Goal: Task Accomplishment & Management: Use online tool/utility

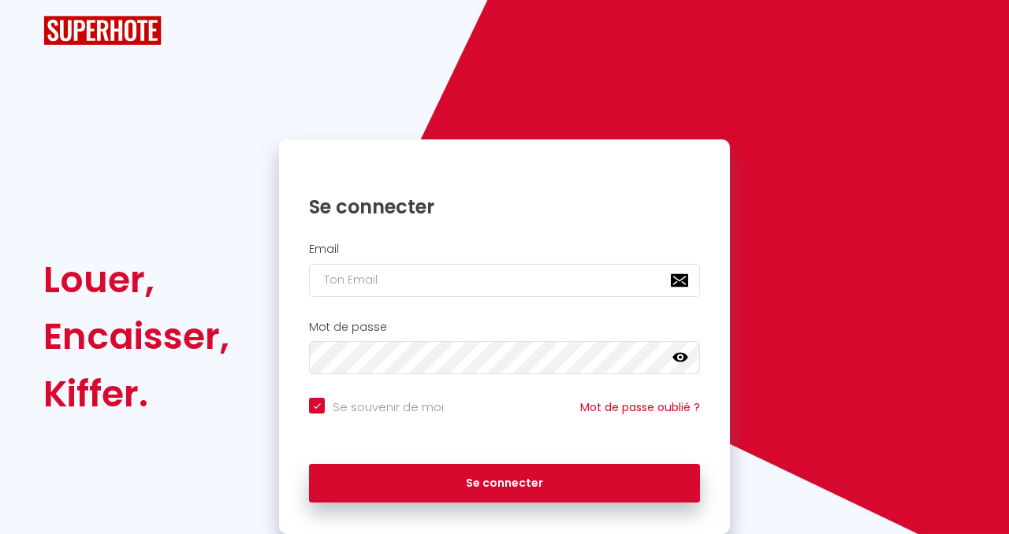
checkbox input "true"
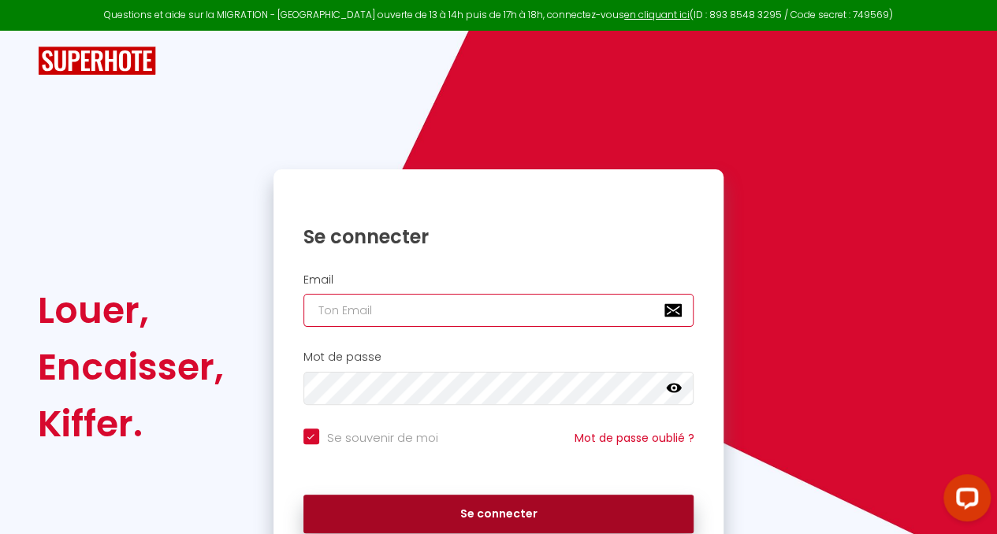
type input "[EMAIL_ADDRESS][DOMAIN_NAME]"
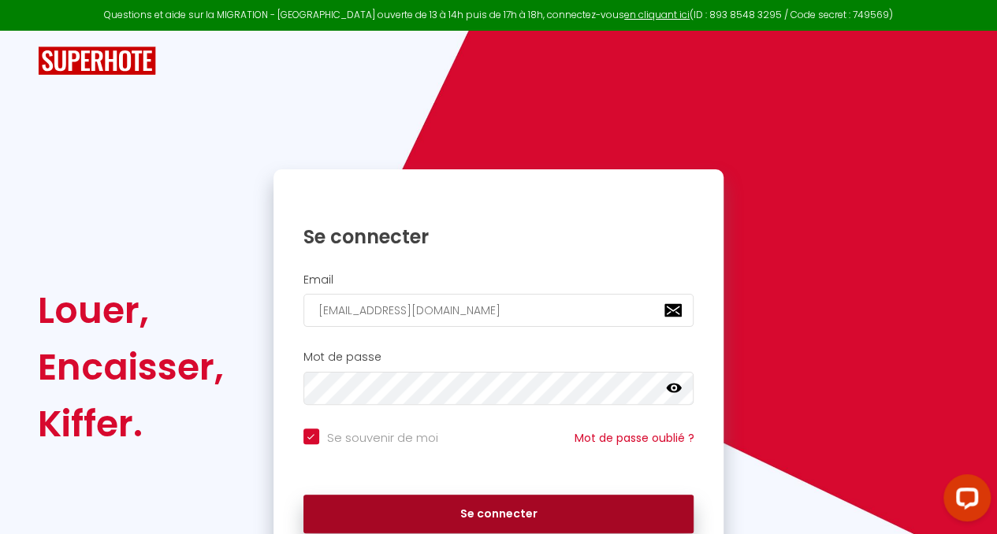
click at [505, 509] on button "Se connecter" at bounding box center [498, 514] width 391 height 39
checkbox input "true"
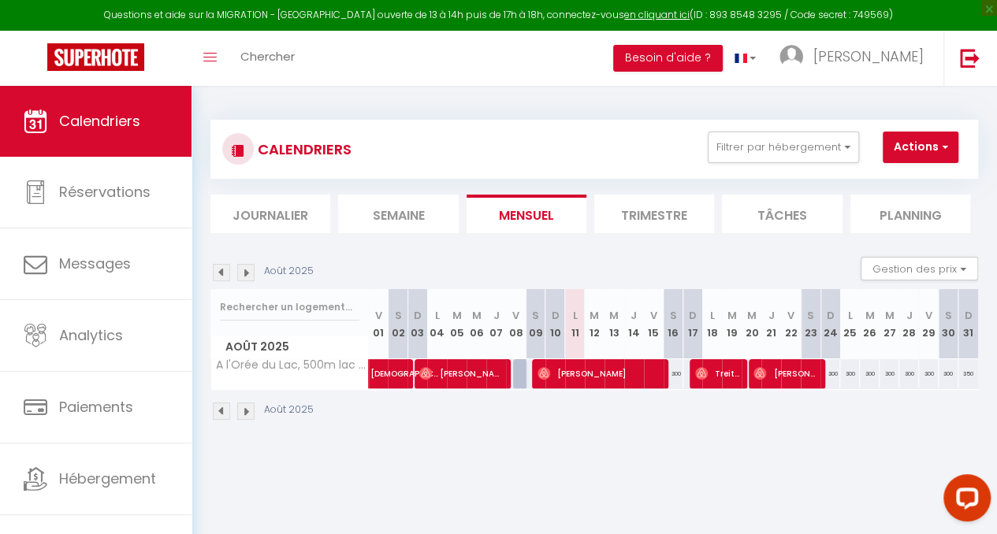
click at [630, 208] on li "Trimestre" at bounding box center [654, 214] width 120 height 39
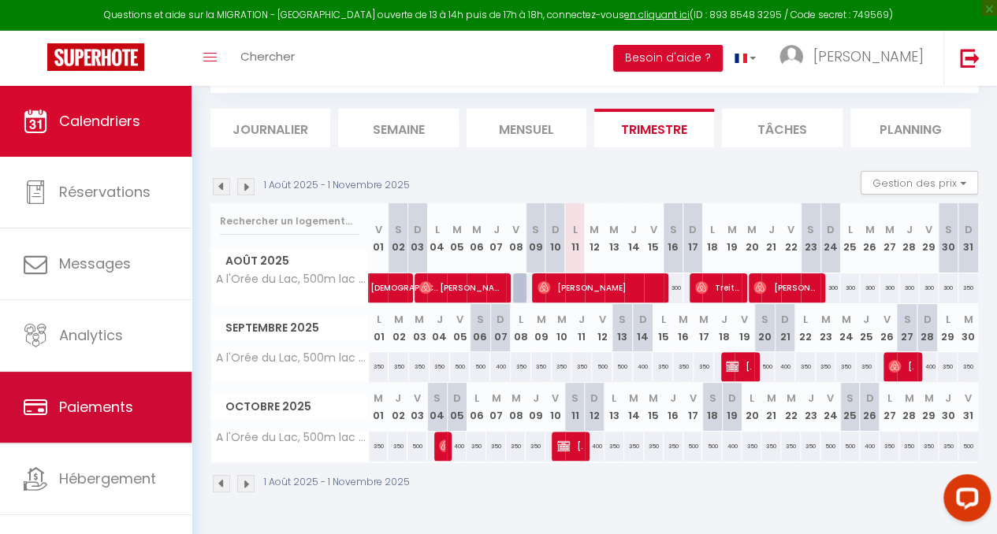
scroll to position [17, 0]
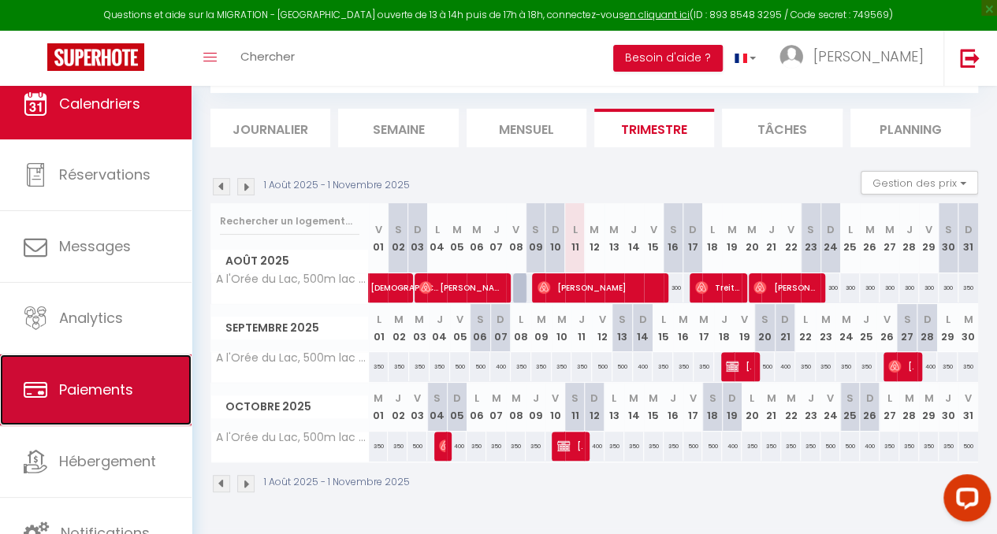
click at [80, 382] on span "Paiements" at bounding box center [96, 390] width 74 height 20
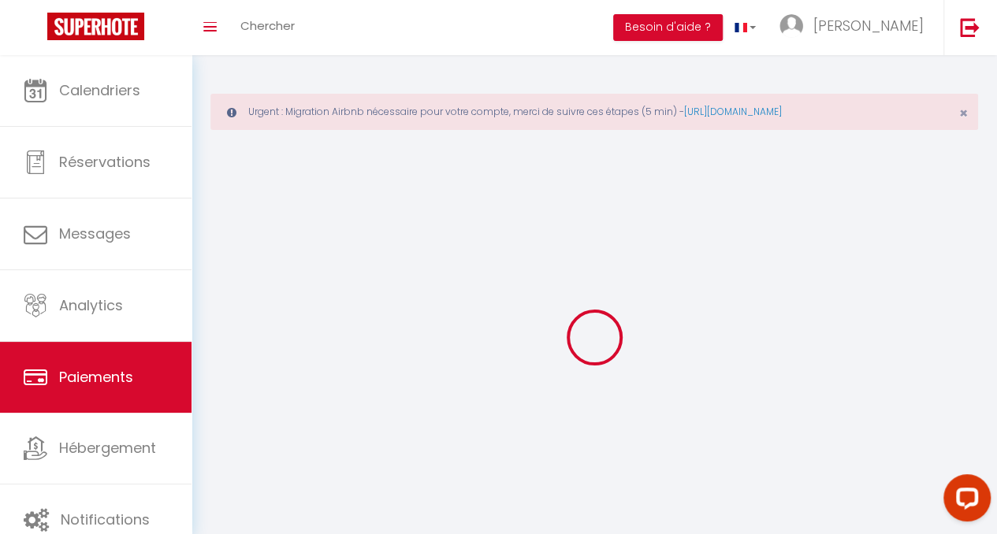
select select "2"
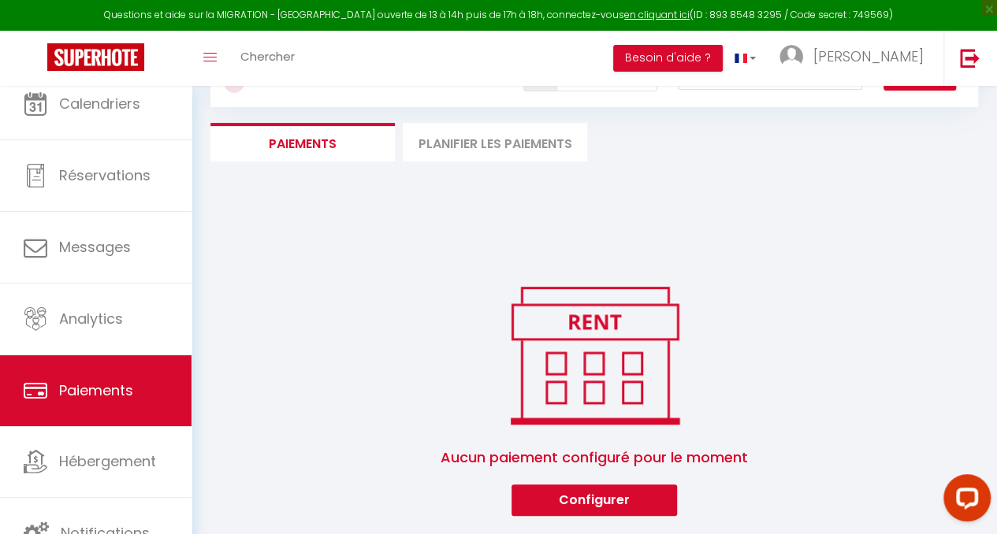
scroll to position [91, 0]
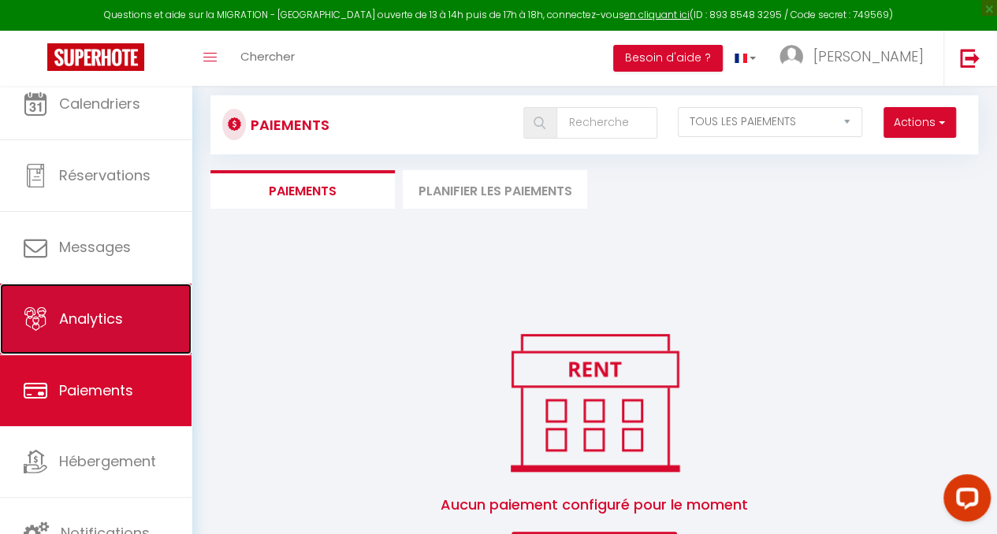
click at [124, 327] on link "Analytics" at bounding box center [96, 319] width 192 height 71
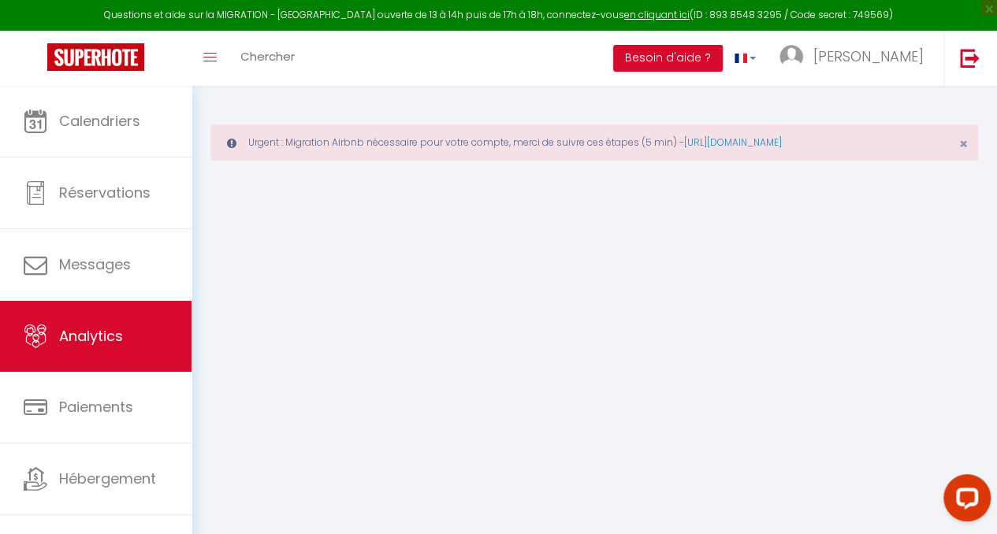
select select "2025"
select select "8"
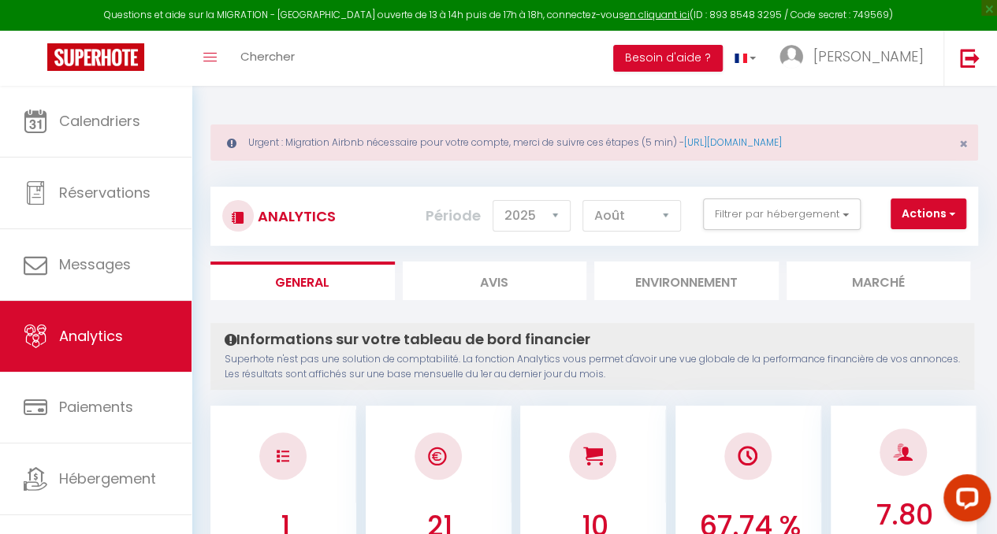
click at [907, 278] on li "Marché" at bounding box center [879, 281] width 184 height 39
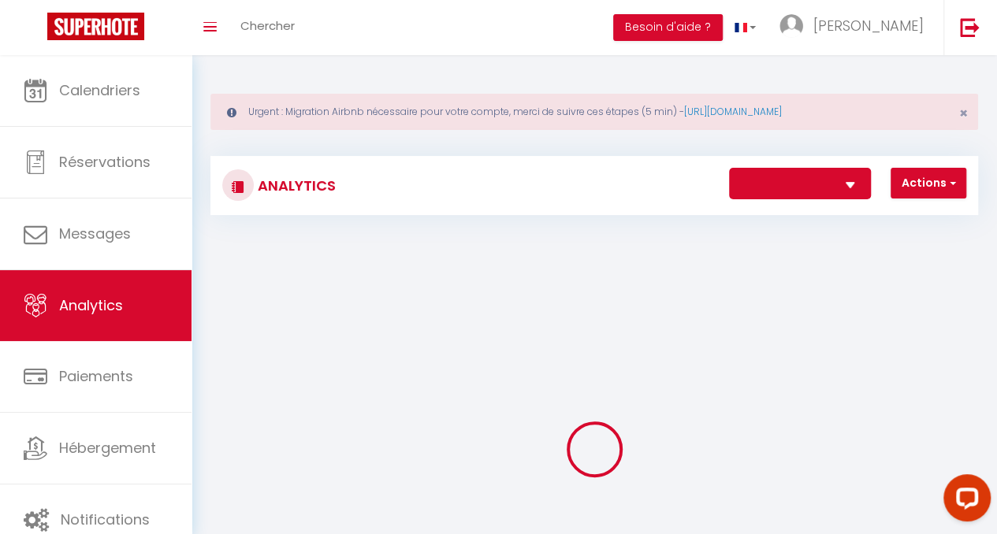
select select "2774"
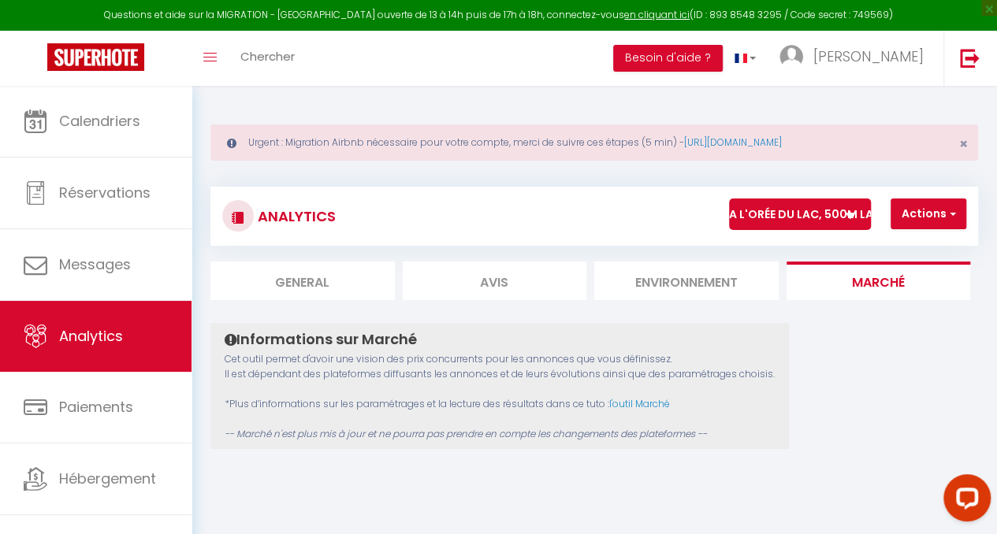
click at [670, 274] on li "Environnement" at bounding box center [686, 281] width 184 height 39
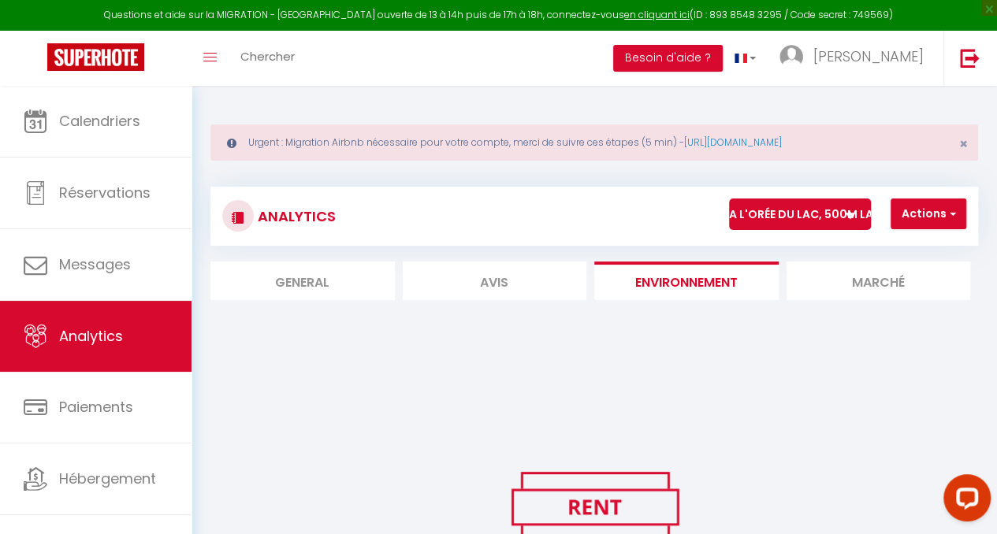
click at [509, 280] on li "Avis" at bounding box center [495, 281] width 184 height 39
select select "2025"
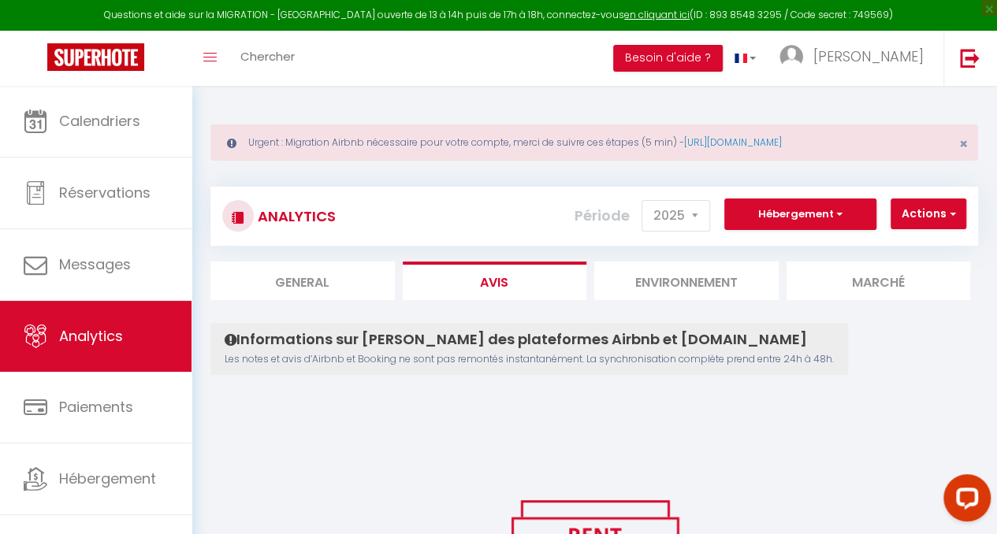
click at [315, 282] on li "General" at bounding box center [302, 281] width 184 height 39
select select "2025"
select select "8"
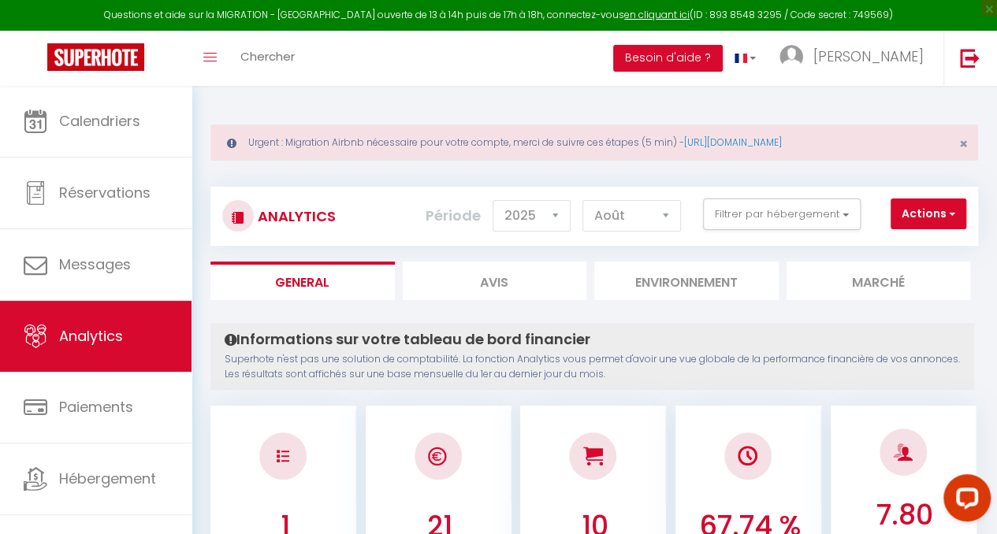
scroll to position [17, 0]
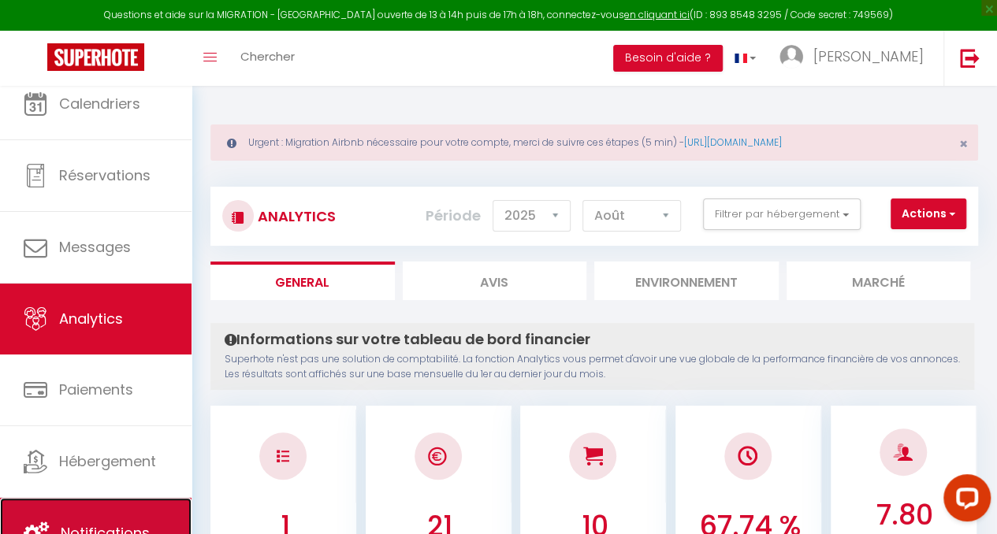
click at [91, 504] on link "Notifications" at bounding box center [96, 533] width 192 height 71
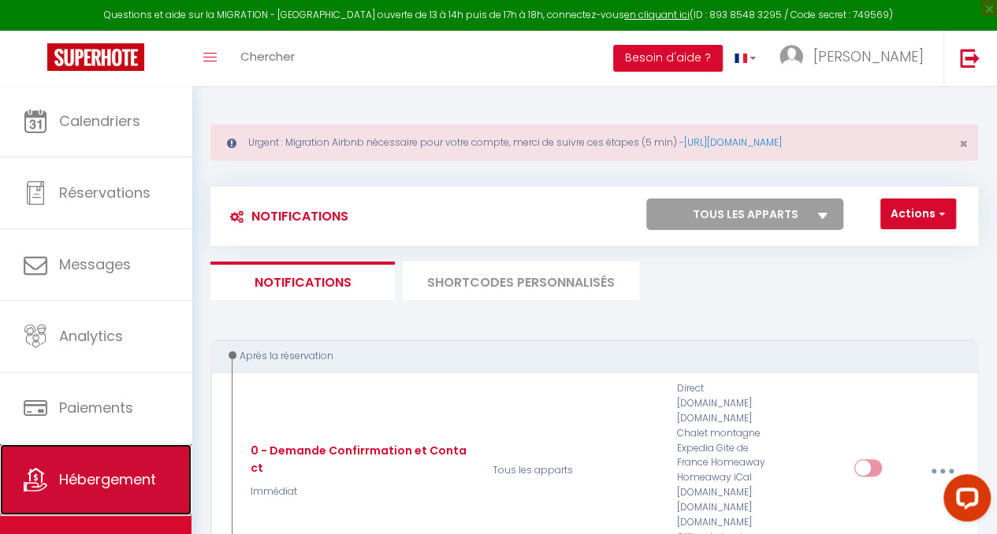
click at [96, 479] on span "Hébergement" at bounding box center [107, 480] width 97 height 20
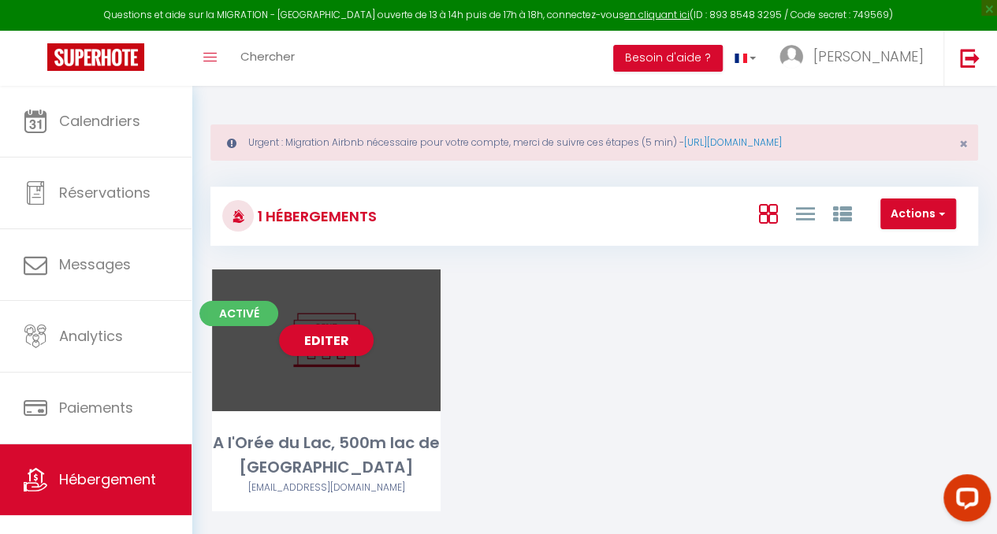
click at [372, 390] on div "Editer" at bounding box center [326, 341] width 229 height 142
click at [345, 350] on link "Editer" at bounding box center [326, 341] width 95 height 32
select select "3"
select select "2"
select select "1"
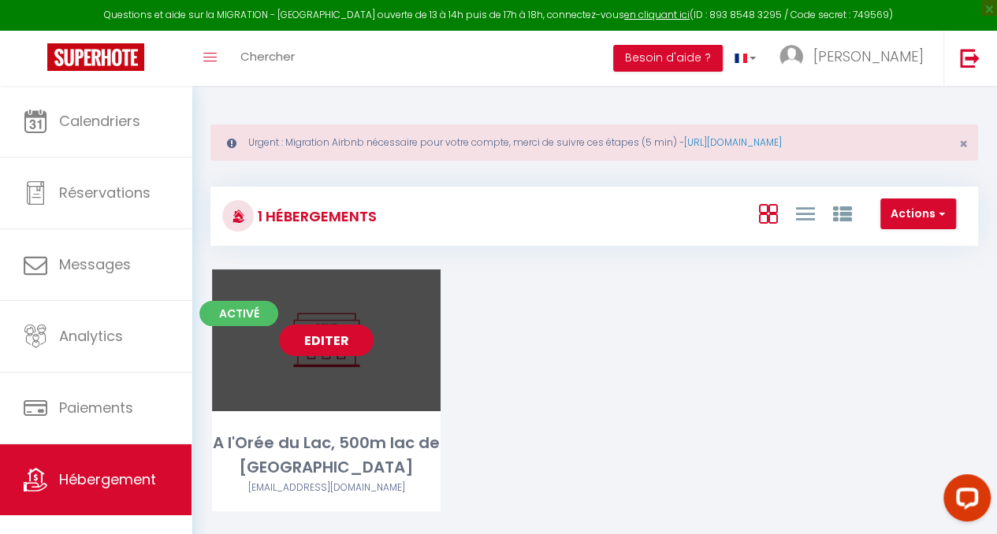
select select "1"
select select "28"
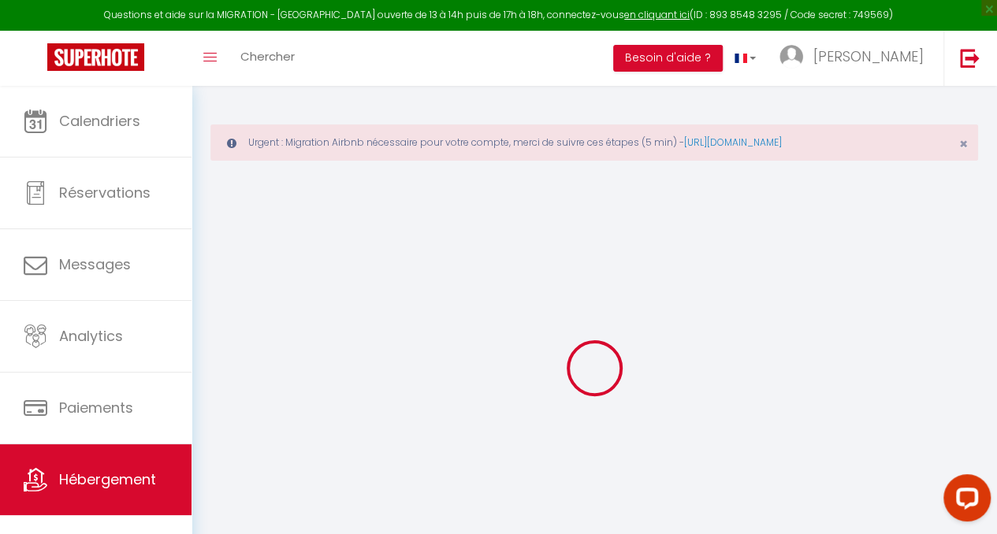
select select
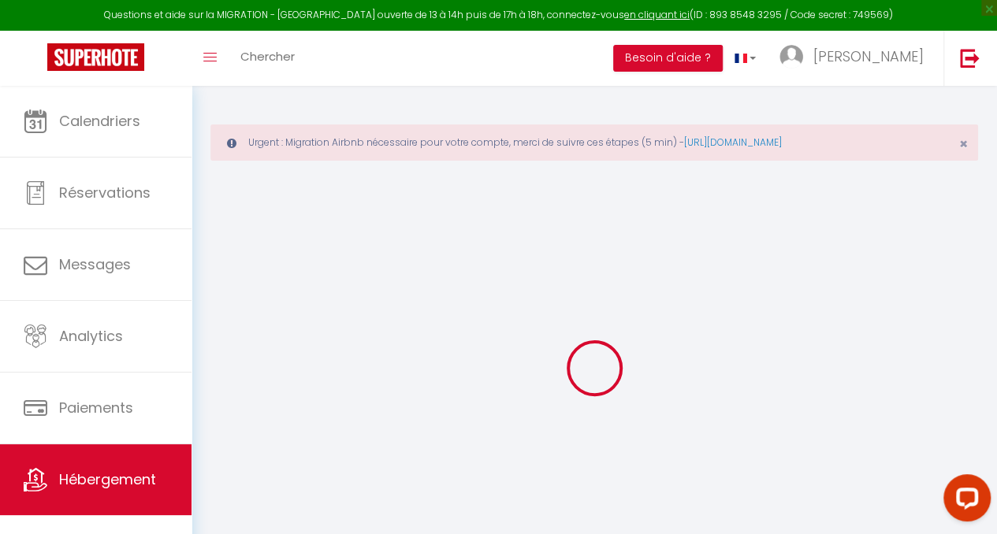
select select
checkbox input "false"
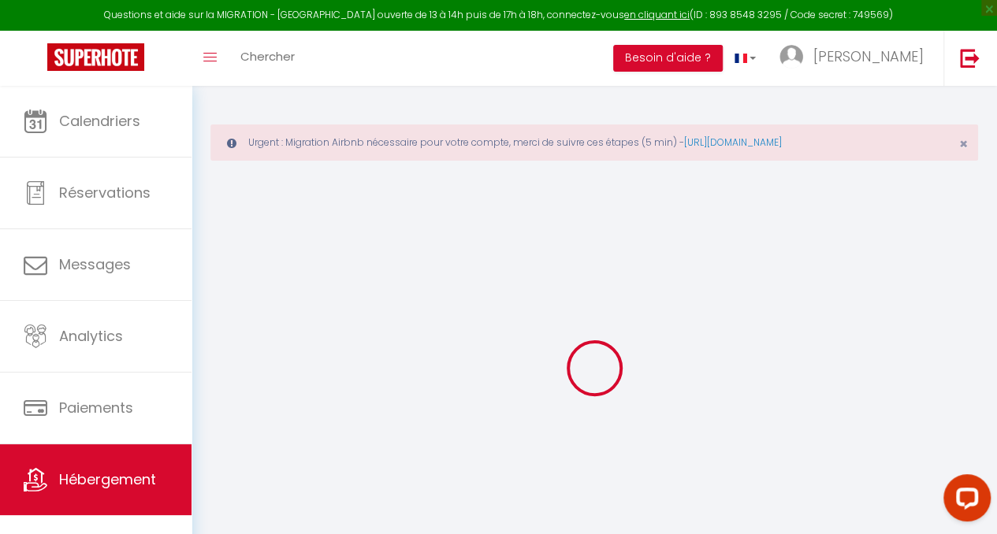
select select
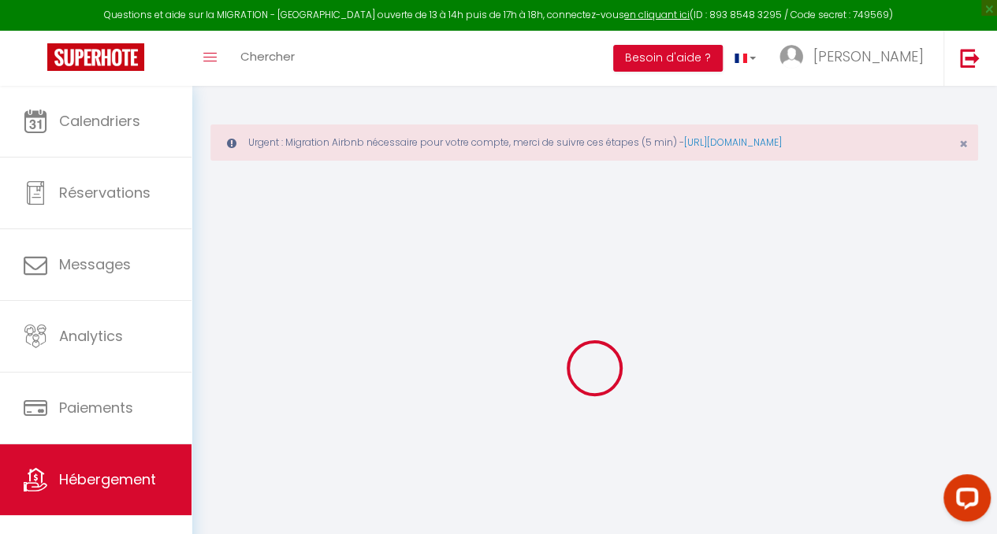
select select
checkbox input "false"
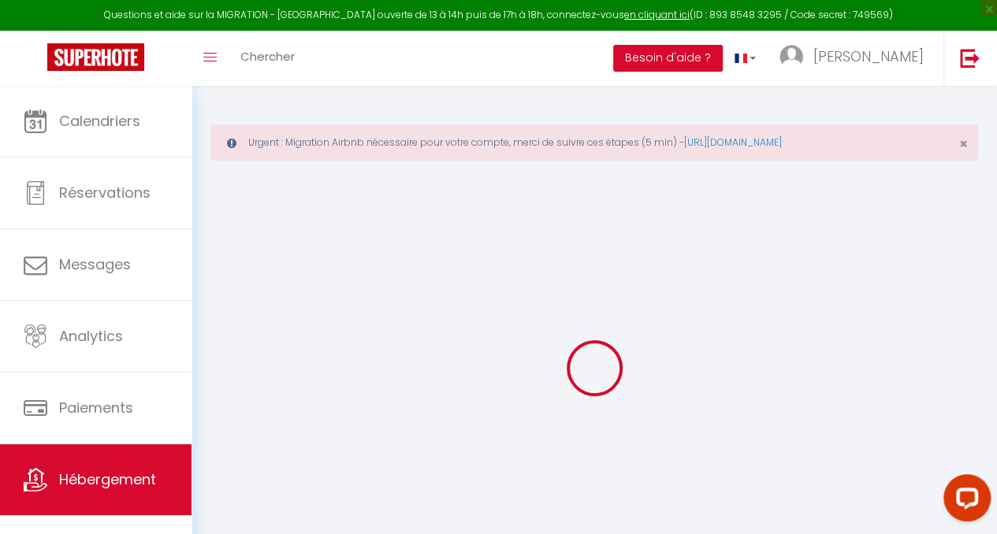
checkbox input "false"
select select
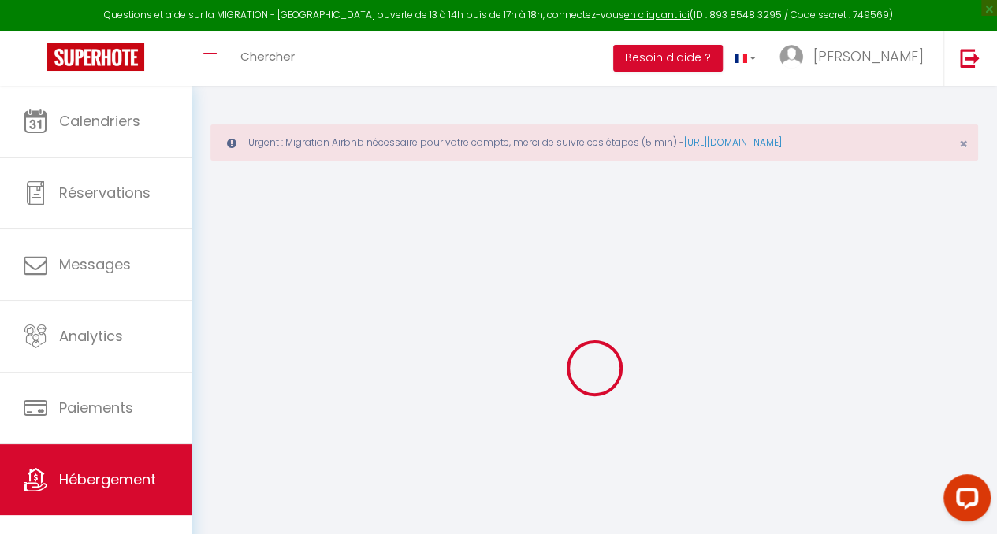
select select
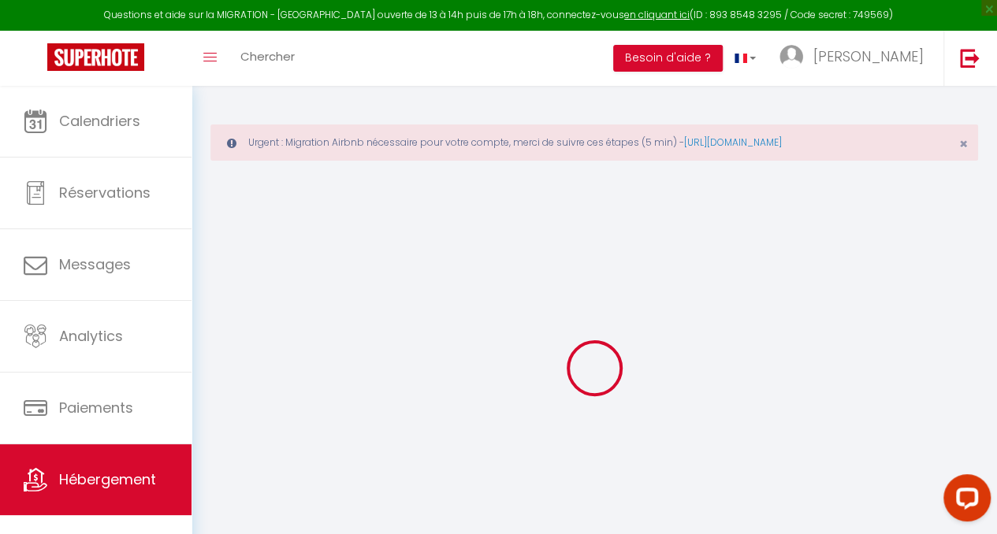
checkbox input "false"
select select
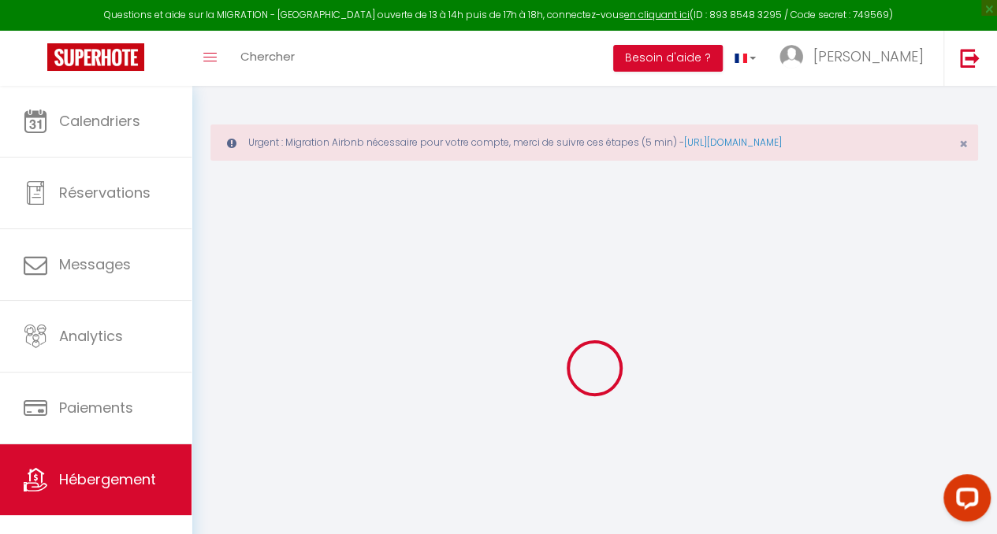
select select
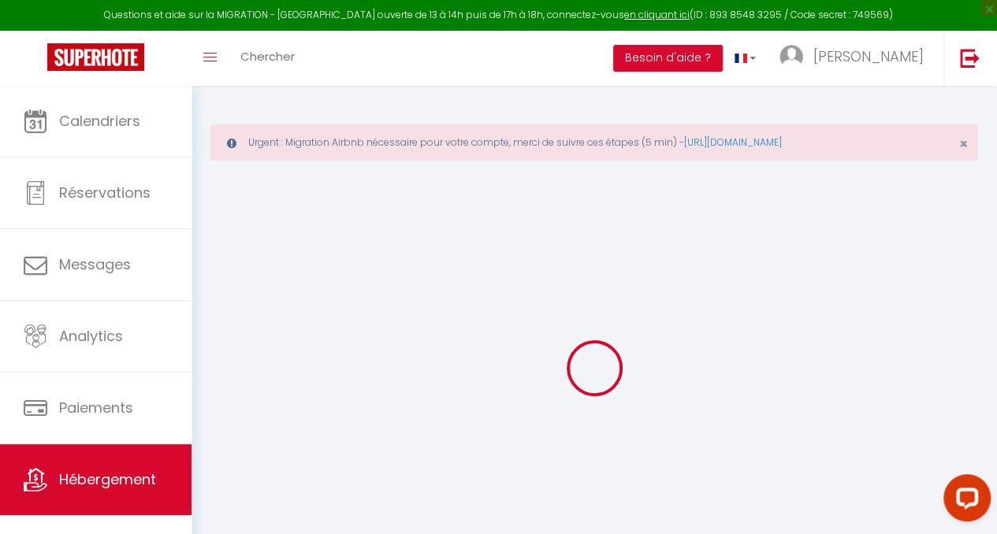
select select
checkbox input "false"
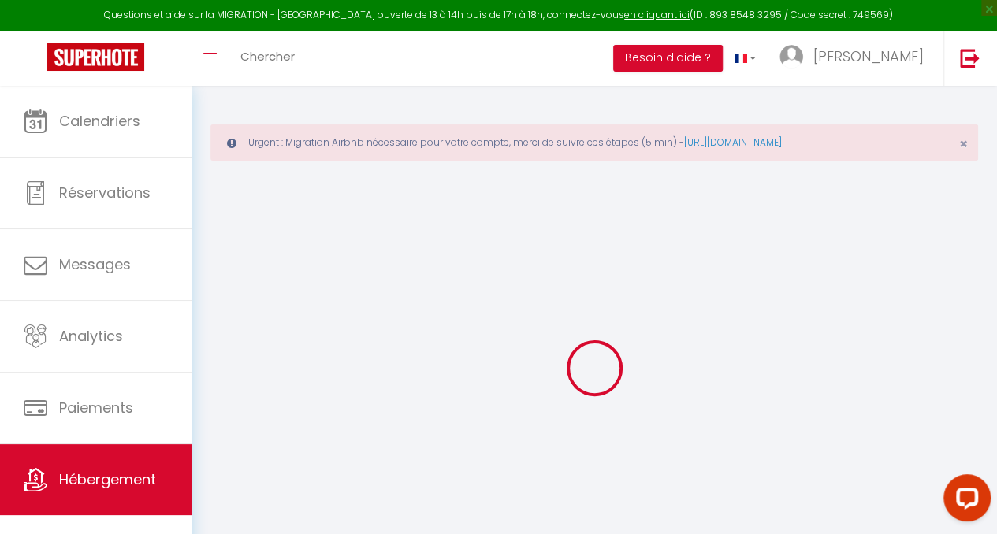
checkbox input "false"
select select
type input "A l'Orée du Lac, 500m lac de [GEOGRAPHIC_DATA]"
type input "[PERSON_NAME]"
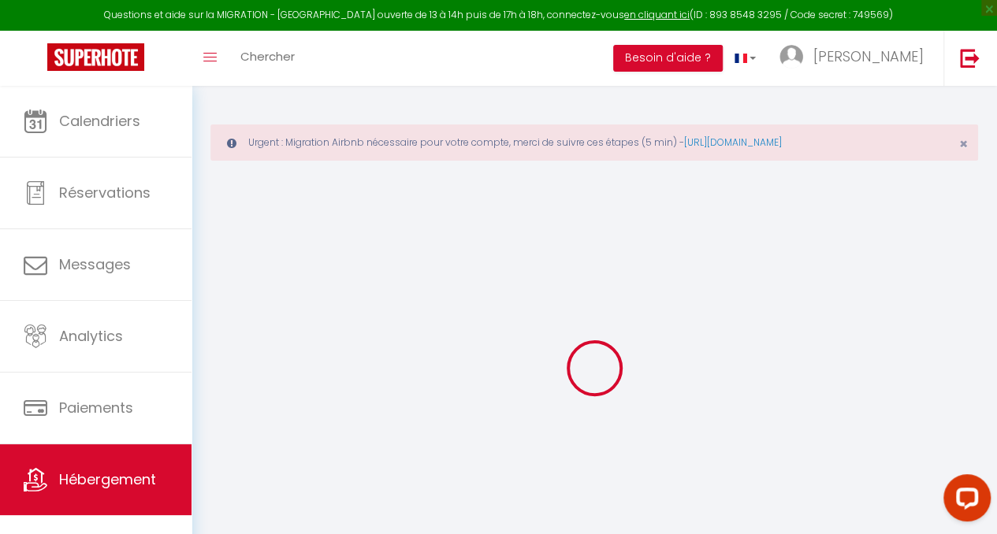
type input "PELLICIOLI"
type input "[STREET_ADDRESS]"
type input "21210"
type input "SAINT [PERSON_NAME] DE LA MER"
select select "houses"
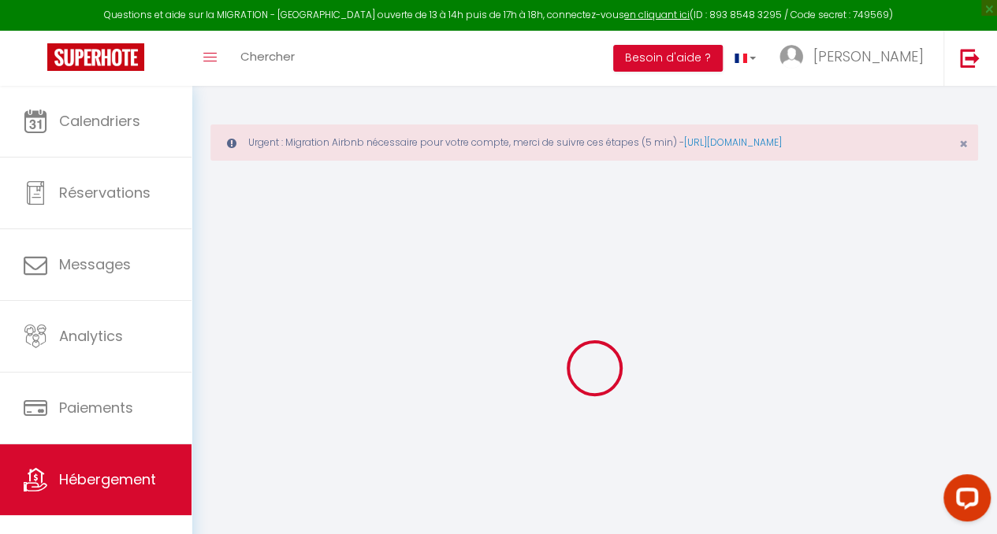
select select "15"
select select "10"
select select "5"
select select "4"
type input "500"
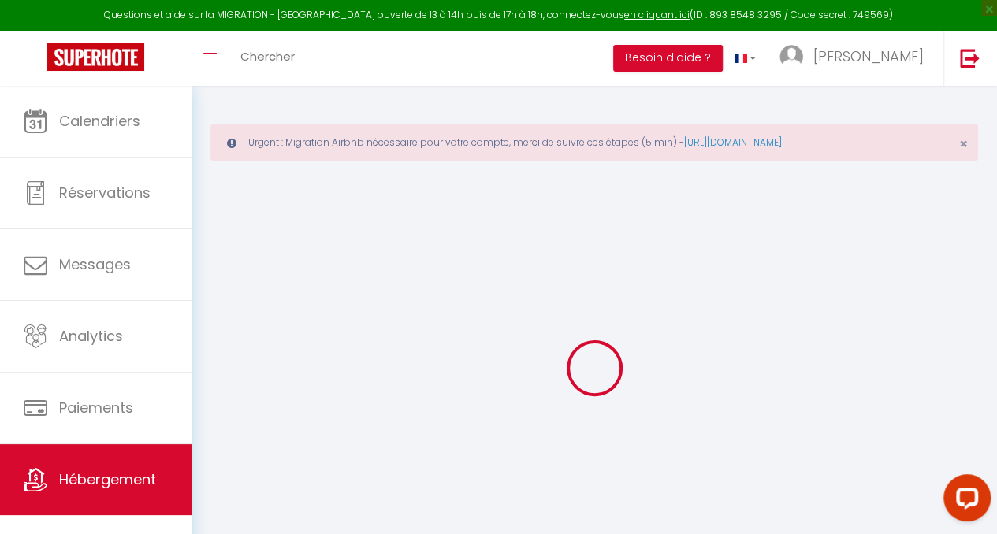
type input "20"
type input "120"
type input "0.70"
type input "1000"
select select
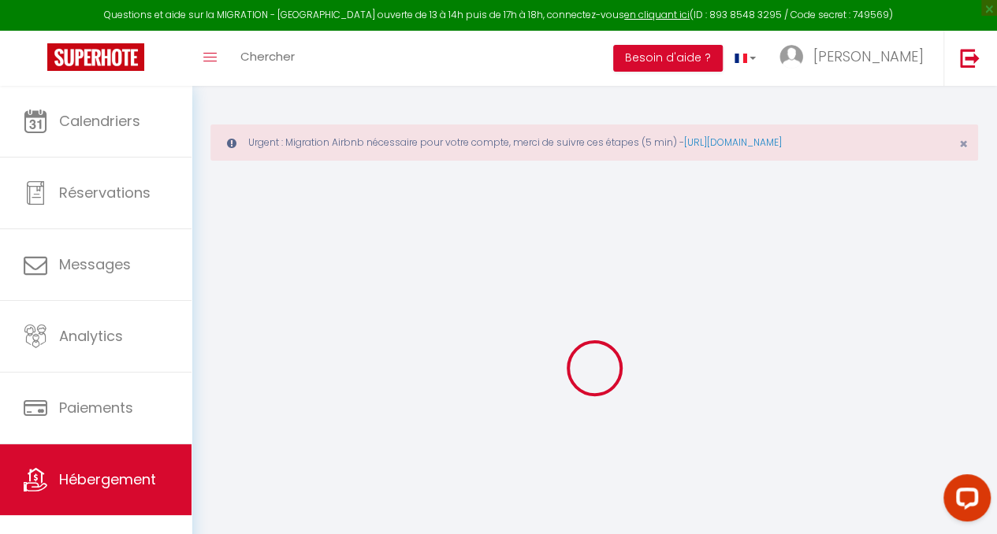
select select
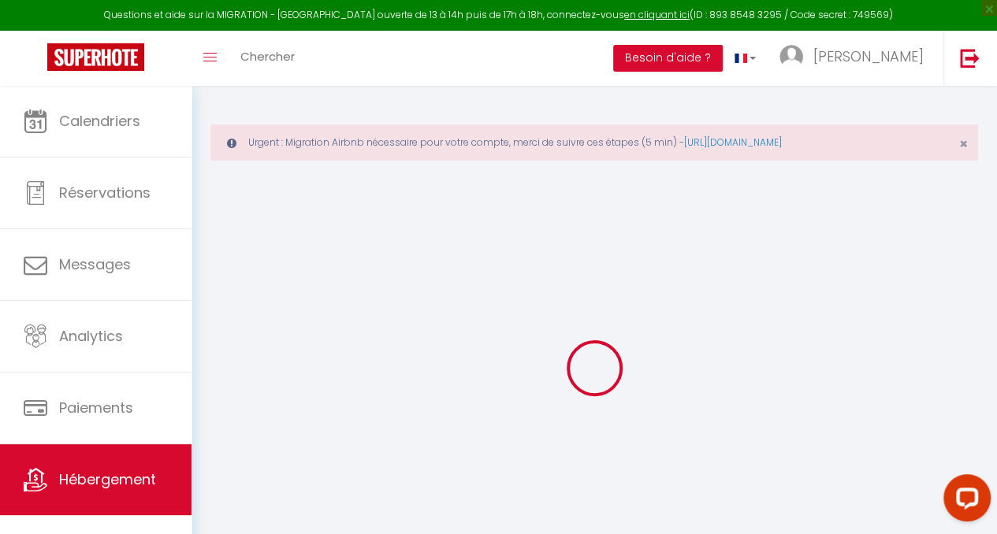
type input "[STREET_ADDRESS][PERSON_NAME]"
type input "21210"
type input "[GEOGRAPHIC_DATA][PERSON_NAME]"
type input "[EMAIL_ADDRESS][DOMAIN_NAME]"
select select
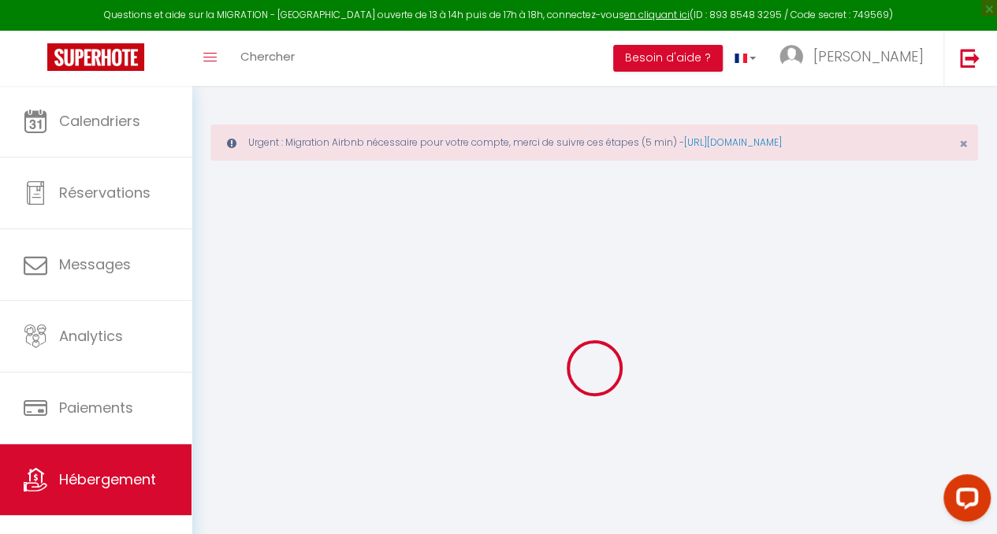
checkbox input "false"
select select
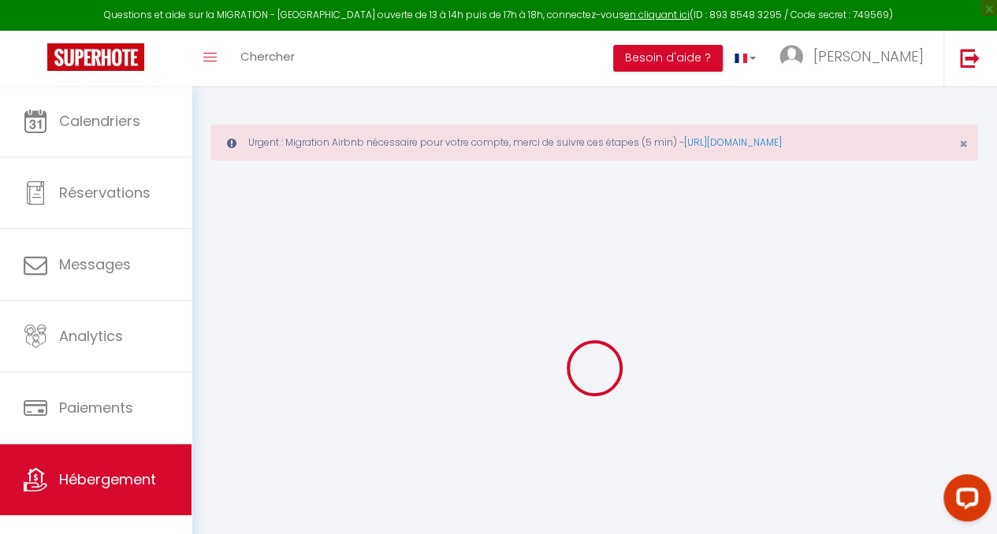
select select
type input "0"
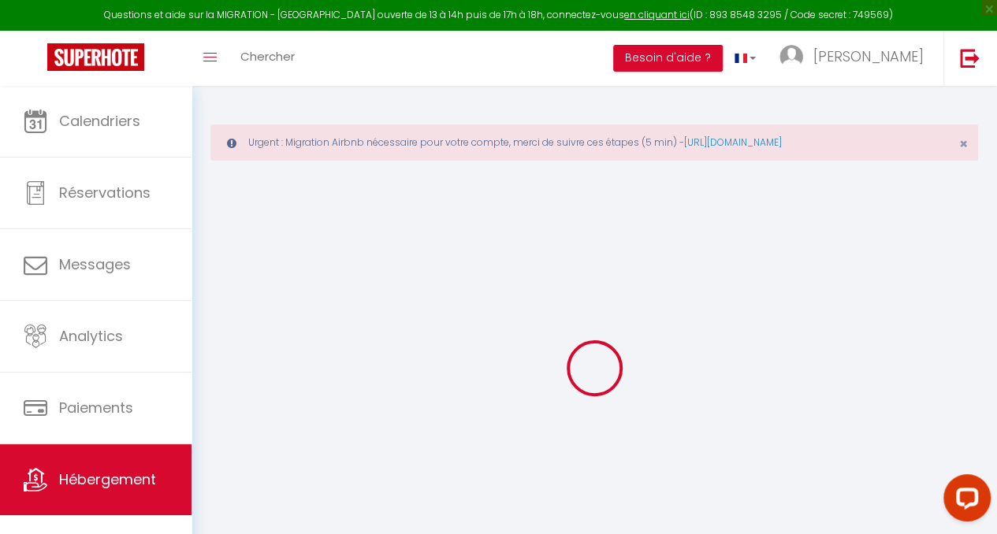
checkbox input "false"
select select "17:00"
select select "21:00"
select select "11:00"
select select "30"
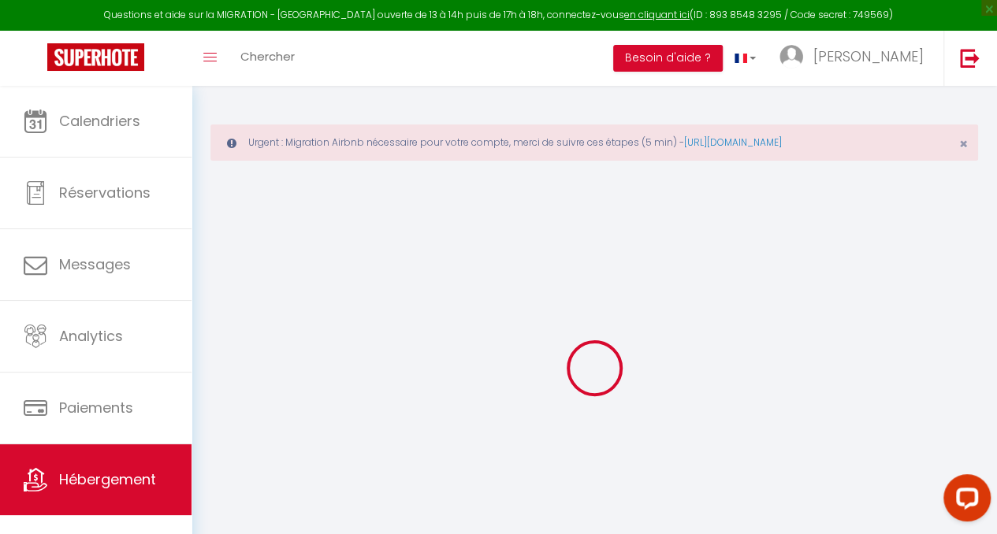
select select "30"
select select "10:00"
select select
checkbox input "false"
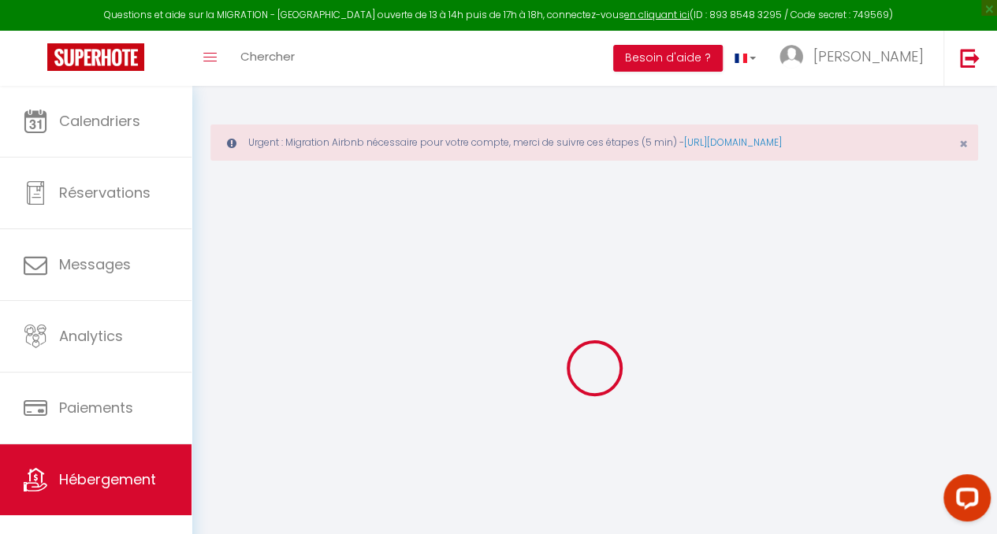
checkbox input "false"
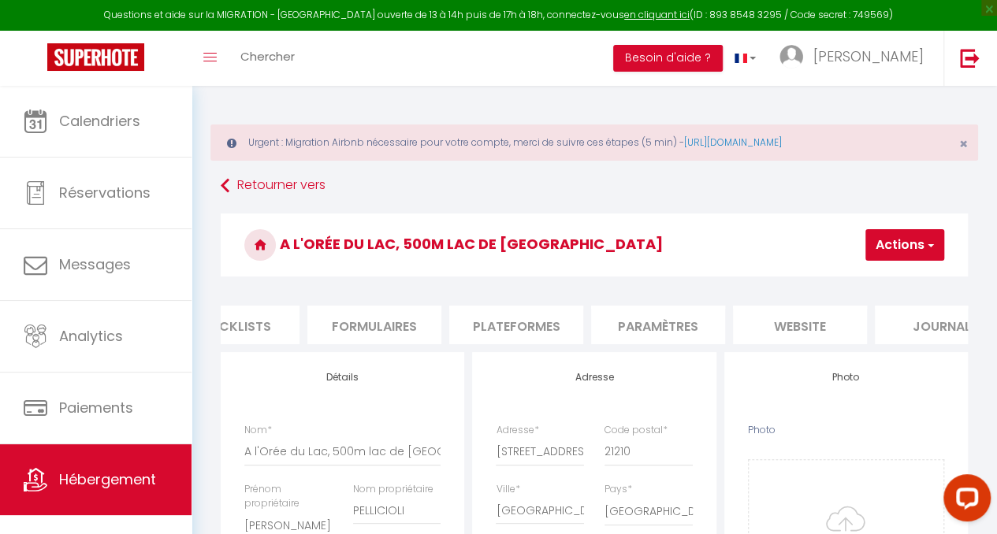
scroll to position [0, 672]
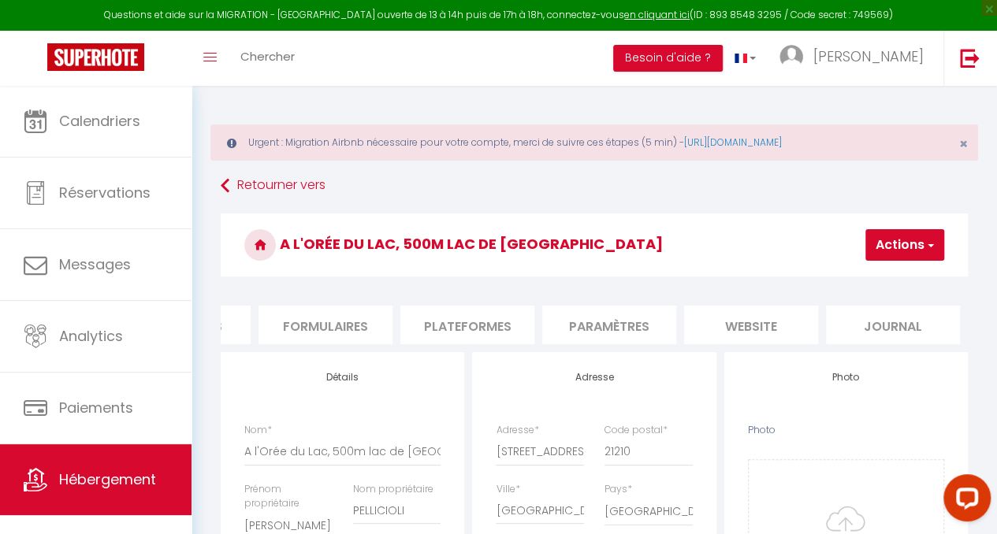
click at [639, 330] on li "Paramètres" at bounding box center [609, 325] width 134 height 39
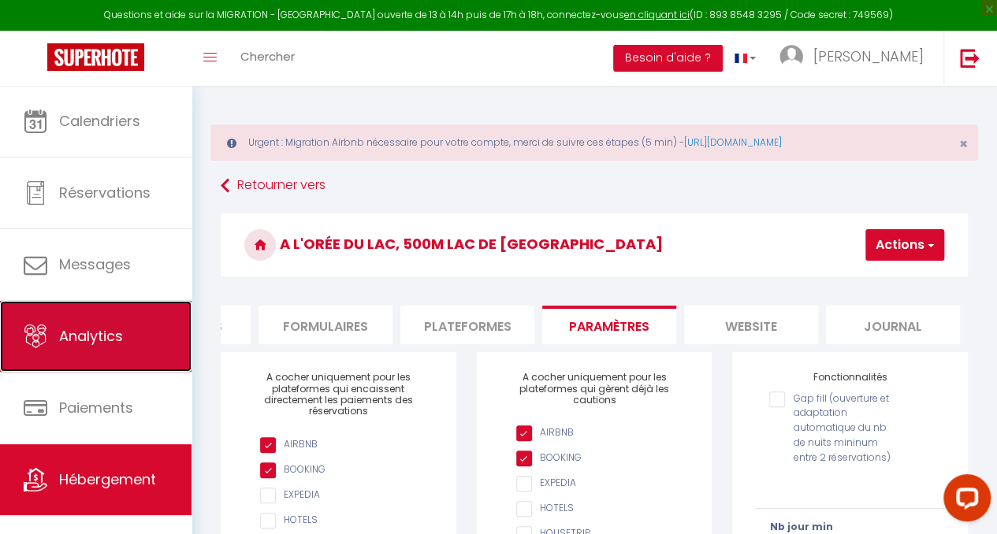
click at [84, 338] on span "Analytics" at bounding box center [91, 336] width 64 height 20
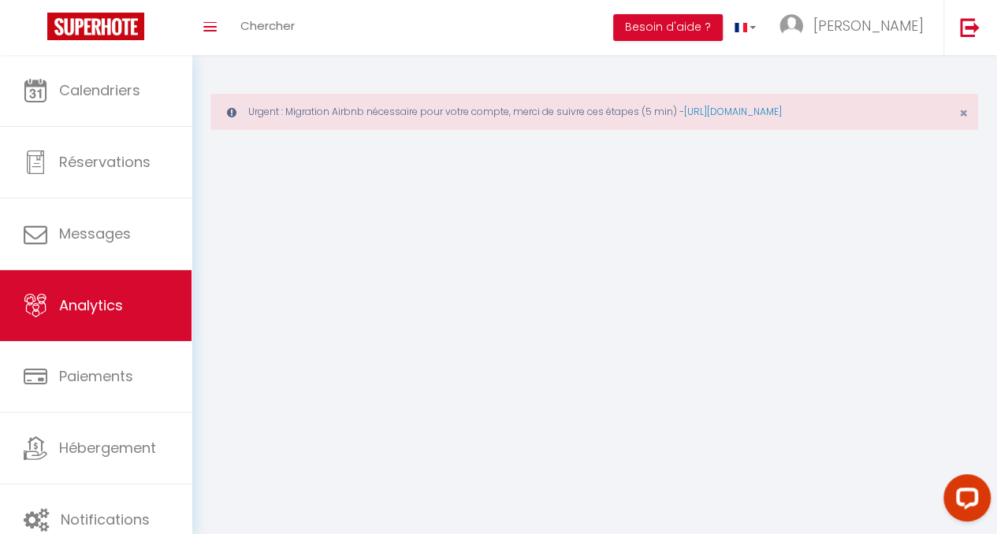
select select "2025"
select select "8"
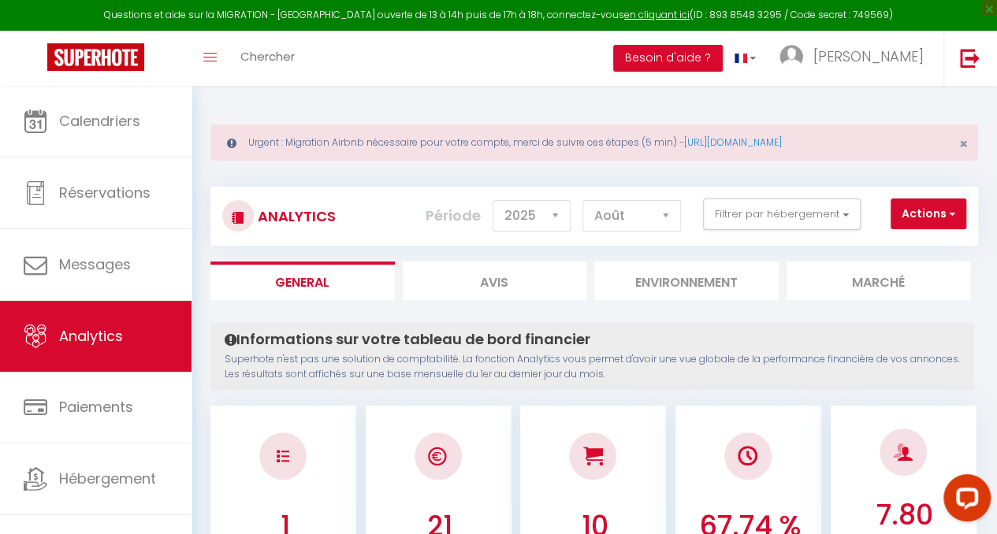
click at [929, 278] on li "Marché" at bounding box center [879, 281] width 184 height 39
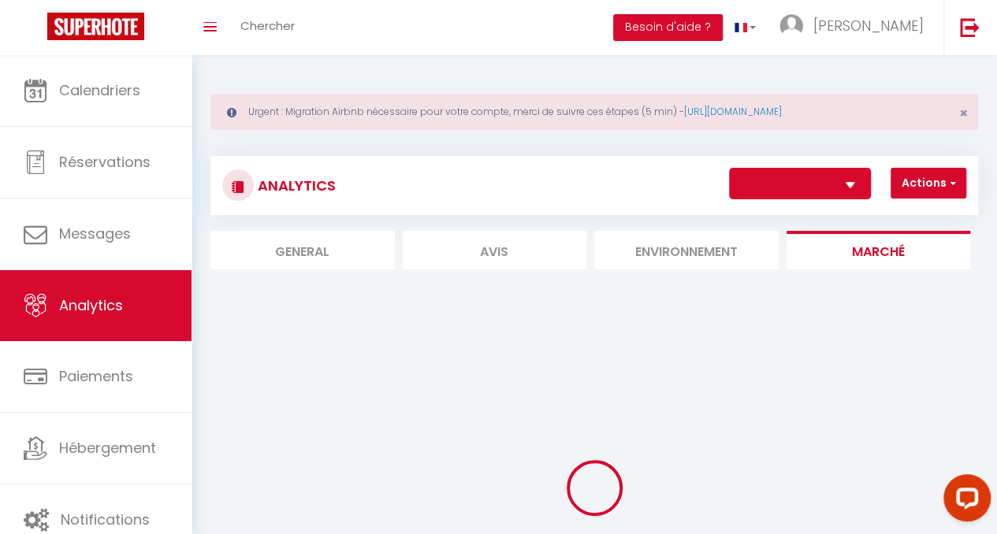
select select "2774"
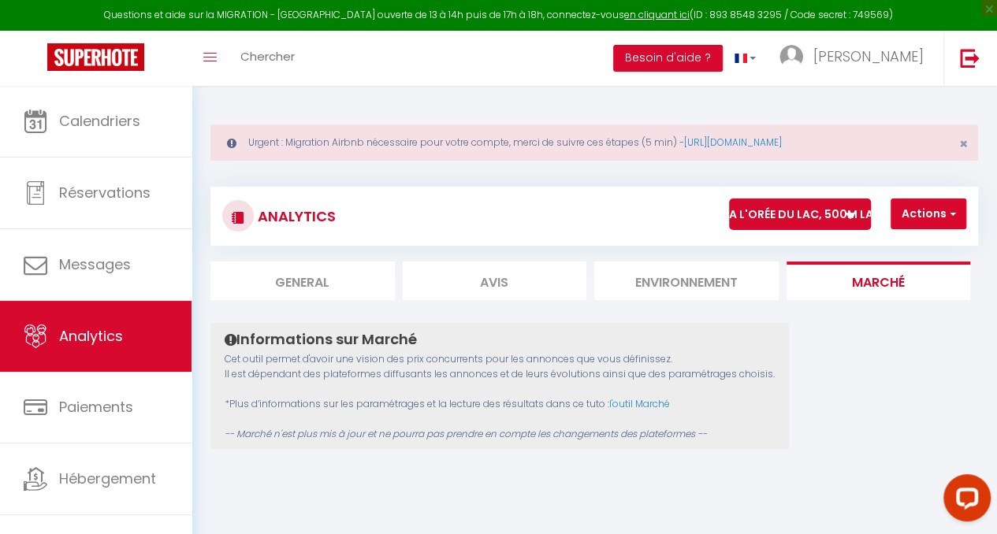
click at [848, 214] on icon at bounding box center [850, 216] width 9 height 6
click at [848, 214] on select "A l'Orée du Lac, 500m lac de [GEOGRAPHIC_DATA]" at bounding box center [800, 215] width 142 height 32
click at [847, 214] on icon at bounding box center [850, 216] width 9 height 6
click at [847, 214] on select "A l'Orée du Lac, 500m lac de [GEOGRAPHIC_DATA]" at bounding box center [800, 215] width 142 height 32
click at [811, 215] on select "A l'Orée du Lac, 500m lac de [GEOGRAPHIC_DATA]" at bounding box center [800, 215] width 142 height 32
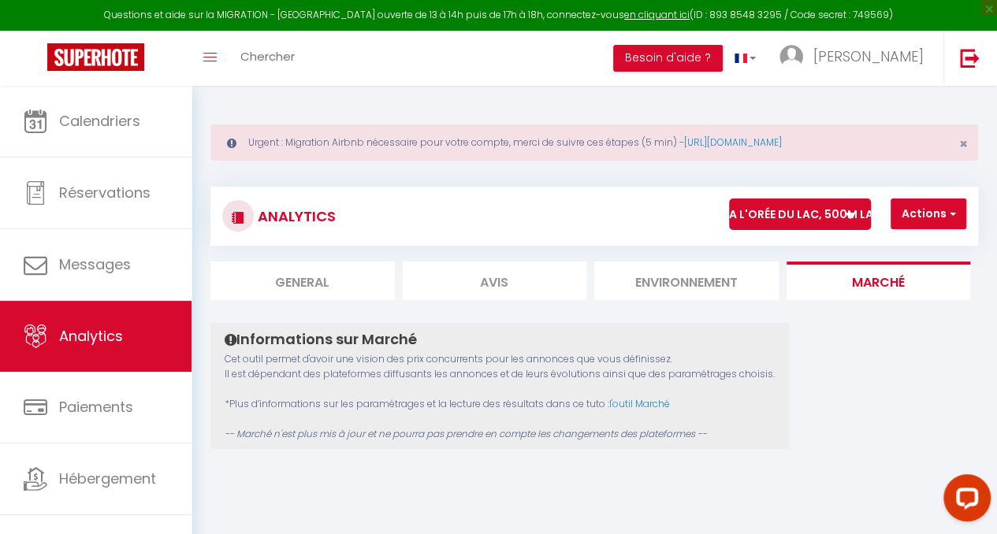
click at [729, 199] on select "A l'Orée du Lac, 500m lac de [GEOGRAPHIC_DATA]" at bounding box center [800, 215] width 142 height 32
click at [640, 404] on link "l'outil Marché" at bounding box center [639, 403] width 61 height 13
click at [925, 211] on button "Actions" at bounding box center [929, 215] width 76 height 32
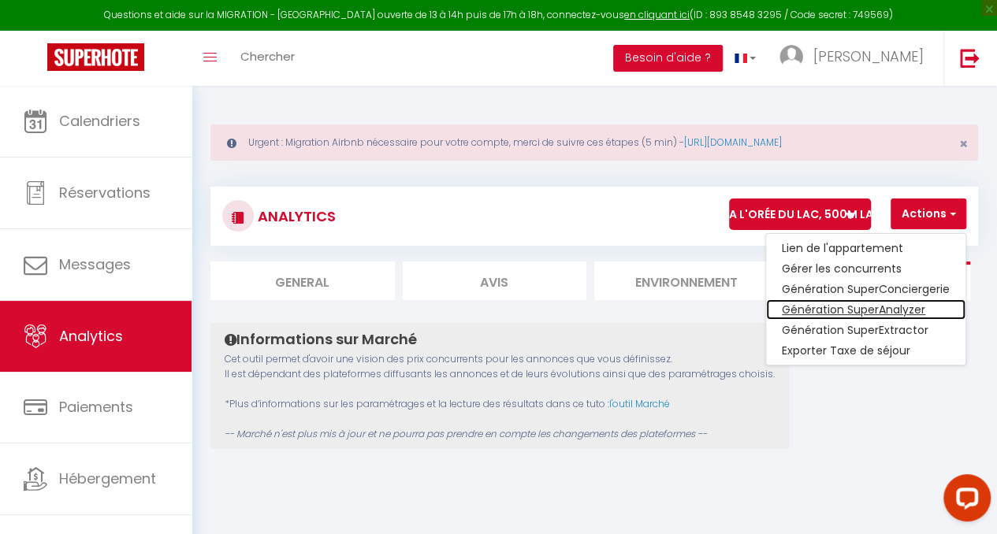
click at [883, 308] on link "Génération SuperAnalyzer" at bounding box center [865, 310] width 199 height 20
type input "[EMAIL_ADDRESS][DOMAIN_NAME]"
select select
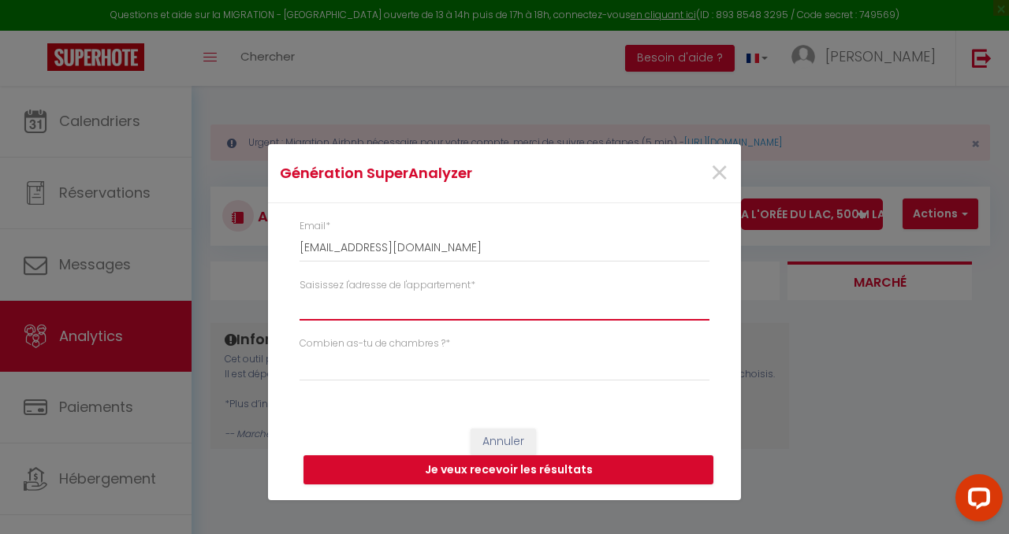
click at [380, 307] on input "Saisissez l'adresse de l'appartement *" at bounding box center [505, 306] width 410 height 28
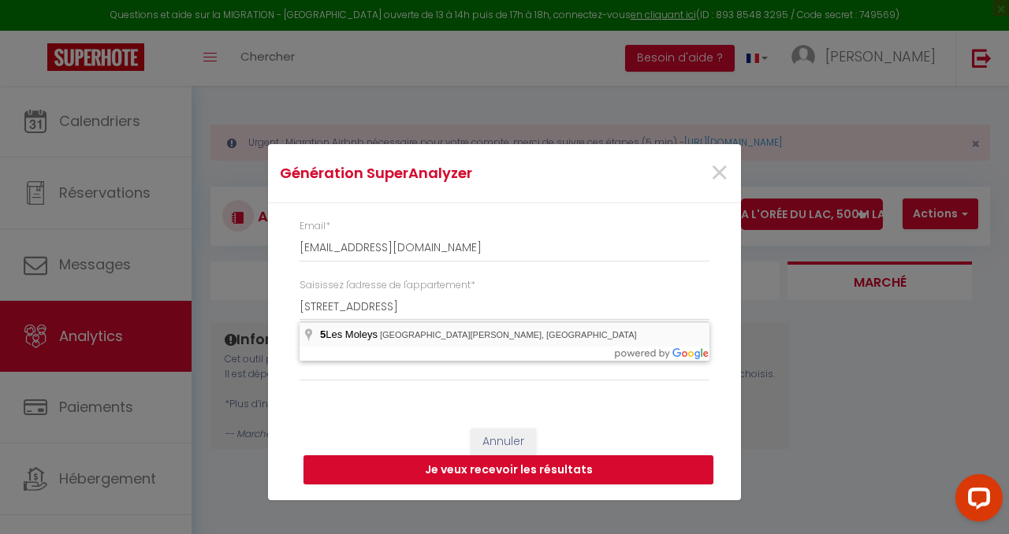
type input "5 Les Moleys, [GEOGRAPHIC_DATA][PERSON_NAME], [GEOGRAPHIC_DATA]"
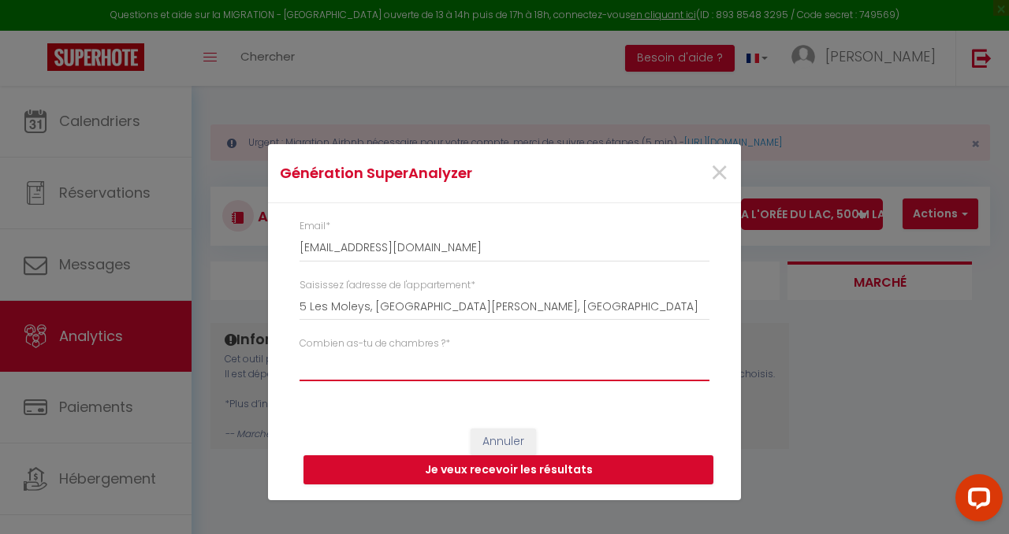
click at [374, 361] on select "Studio 1 chambre 2 chambres 3 chambres 4 chambres +" at bounding box center [505, 367] width 410 height 30
select select "t2"
click at [300, 352] on select "Studio 1 chambre 2 chambres 3 chambres 4 chambres +" at bounding box center [505, 367] width 410 height 30
click at [449, 475] on button "Je veux recevoir les résultats" at bounding box center [508, 471] width 410 height 30
